Goal: Task Accomplishment & Management: Use online tool/utility

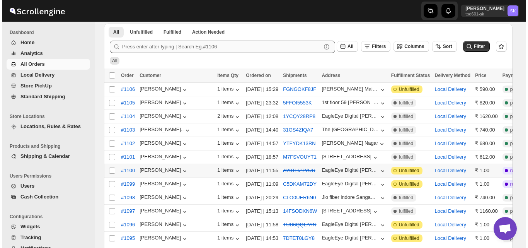
scroll to position [116, 0]
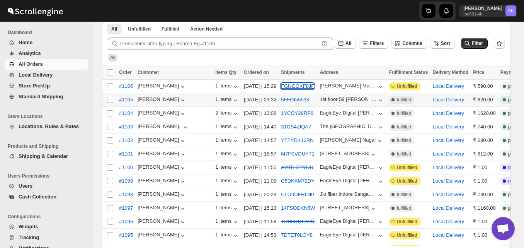
click at [282, 86] on button "FGNGOKF8JF" at bounding box center [297, 86] width 33 height 6
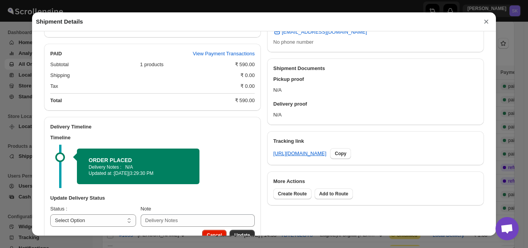
scroll to position [299, 0]
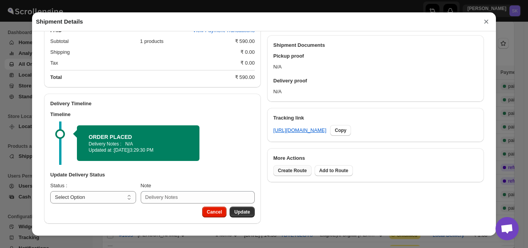
click at [291, 168] on span "Create Route" at bounding box center [292, 170] width 29 height 6
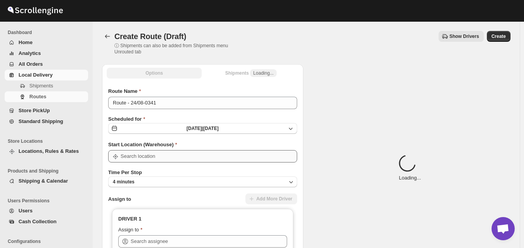
type input "Bicholi"
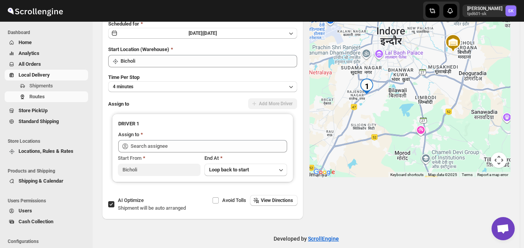
scroll to position [104, 0]
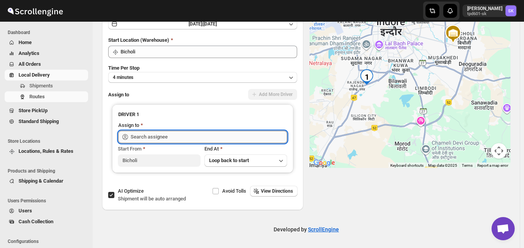
click at [176, 136] on input "text" at bounding box center [209, 137] width 156 height 12
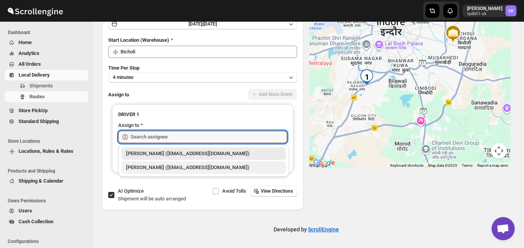
click at [159, 165] on div "[PERSON_NAME] ([EMAIL_ADDRESS][DOMAIN_NAME])" at bounding box center [203, 167] width 155 height 8
type input "[PERSON_NAME] ([EMAIL_ADDRESS][DOMAIN_NAME])"
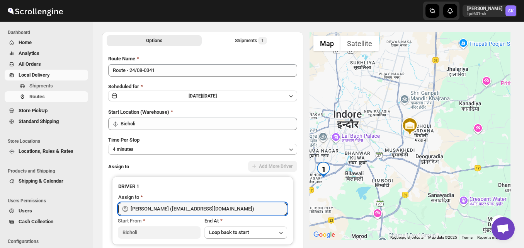
scroll to position [0, 0]
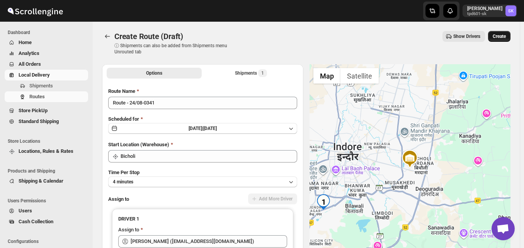
click at [503, 35] on span "Create" at bounding box center [498, 36] width 13 height 6
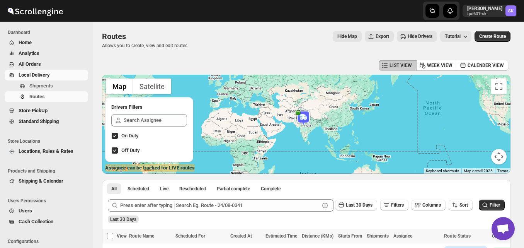
click at [31, 65] on span "All Orders" at bounding box center [30, 64] width 22 height 6
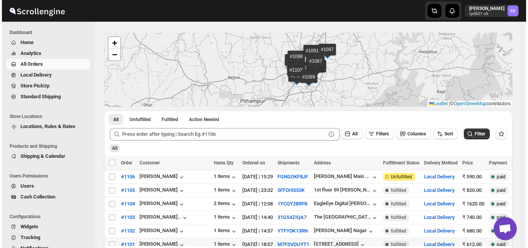
scroll to position [77, 0]
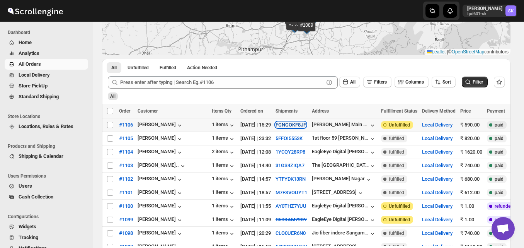
click at [280, 124] on button "FGNGOKF8JF" at bounding box center [290, 125] width 31 height 6
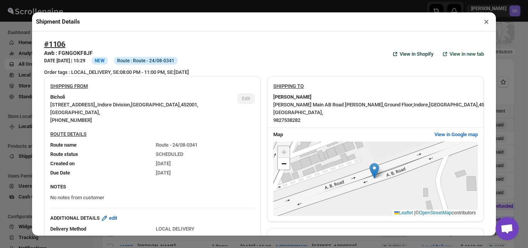
click at [399, 54] on span "View in Shopify" at bounding box center [416, 54] width 34 height 8
